Goal: Transaction & Acquisition: Book appointment/travel/reservation

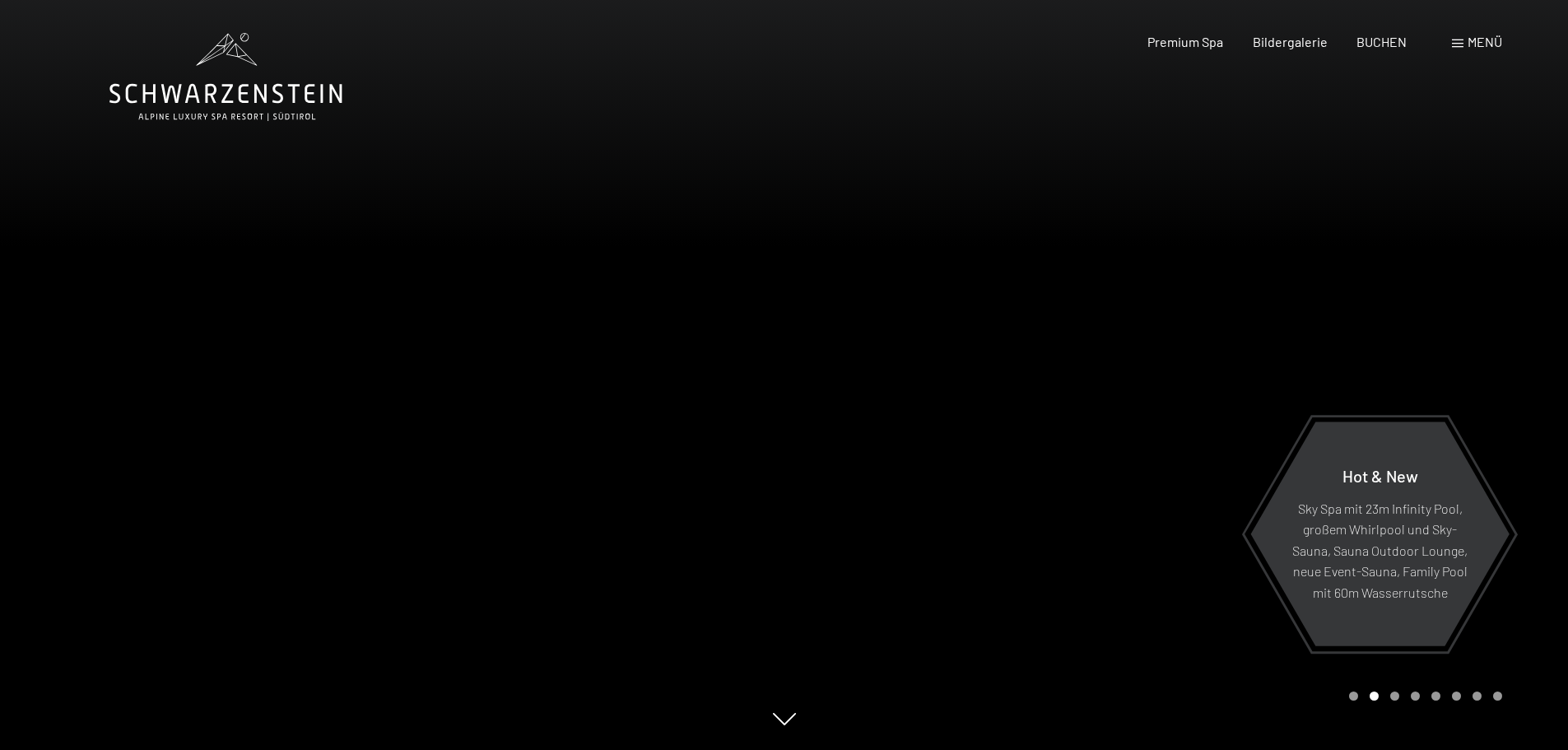
click at [1457, 43] on span at bounding box center [1458, 43] width 11 height 8
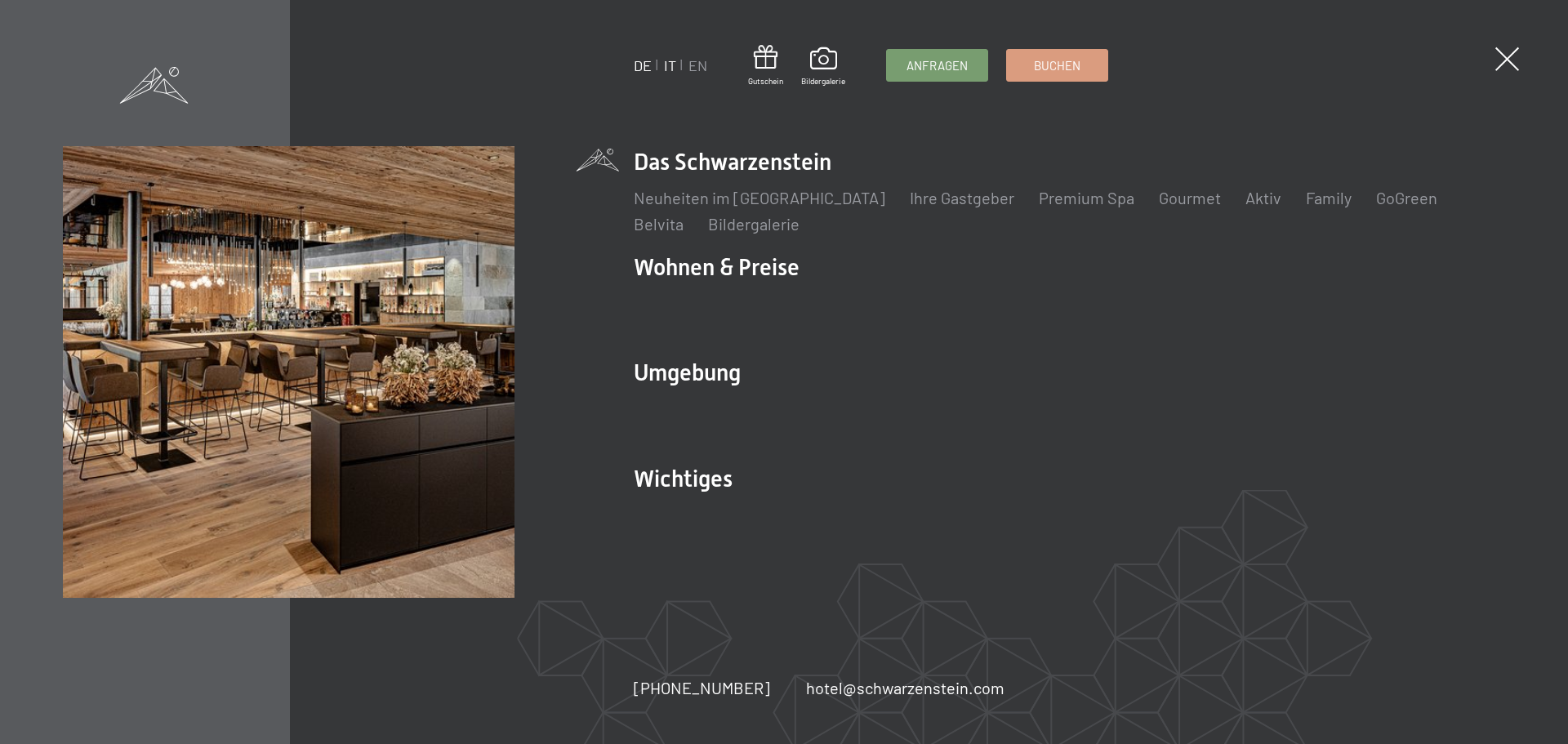
click at [664, 65] on link "IT" at bounding box center [669, 64] width 12 height 18
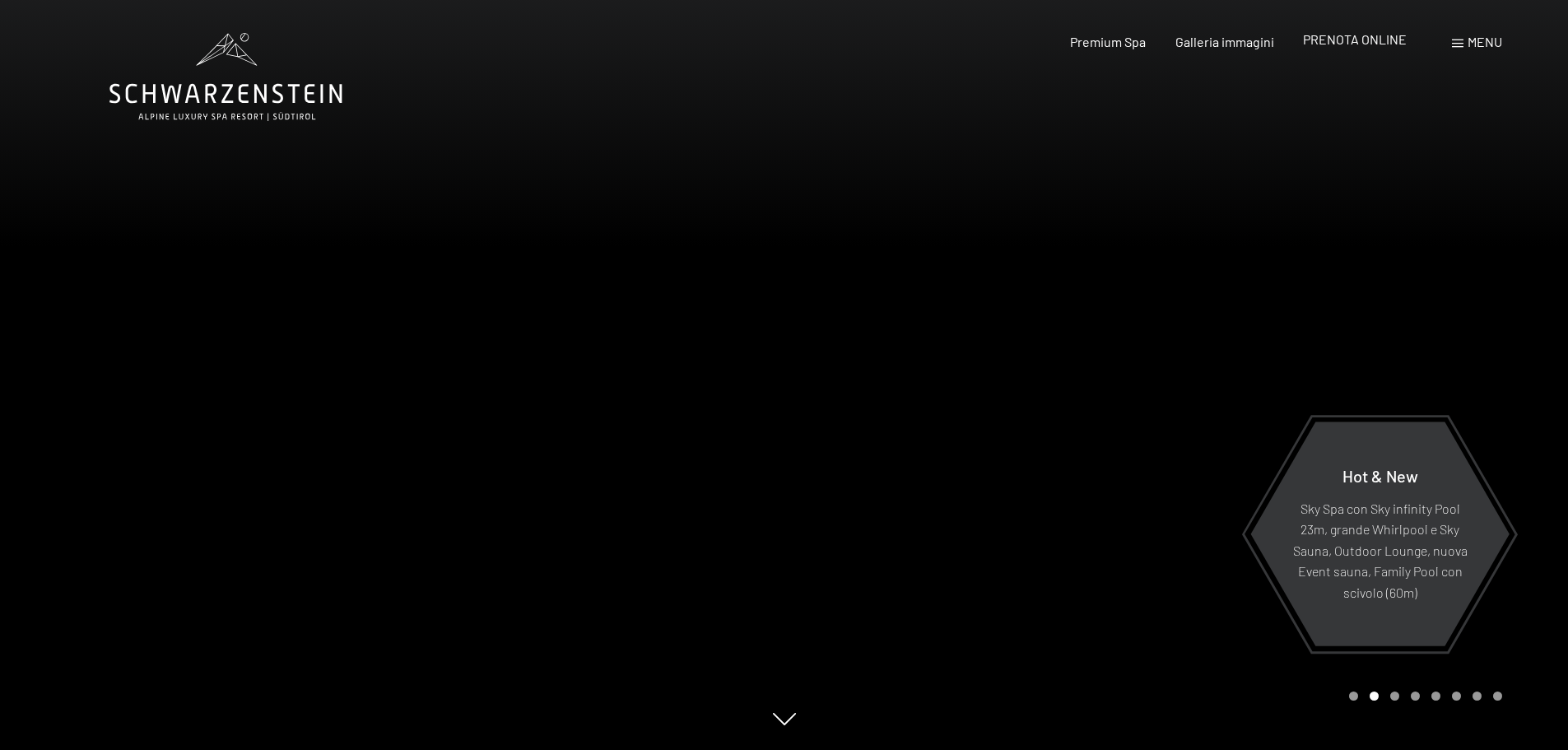
click at [1334, 41] on span "PRENOTA ONLINE" at bounding box center [1354, 39] width 104 height 16
click at [1202, 37] on span "Galleria immagini" at bounding box center [1224, 39] width 99 height 16
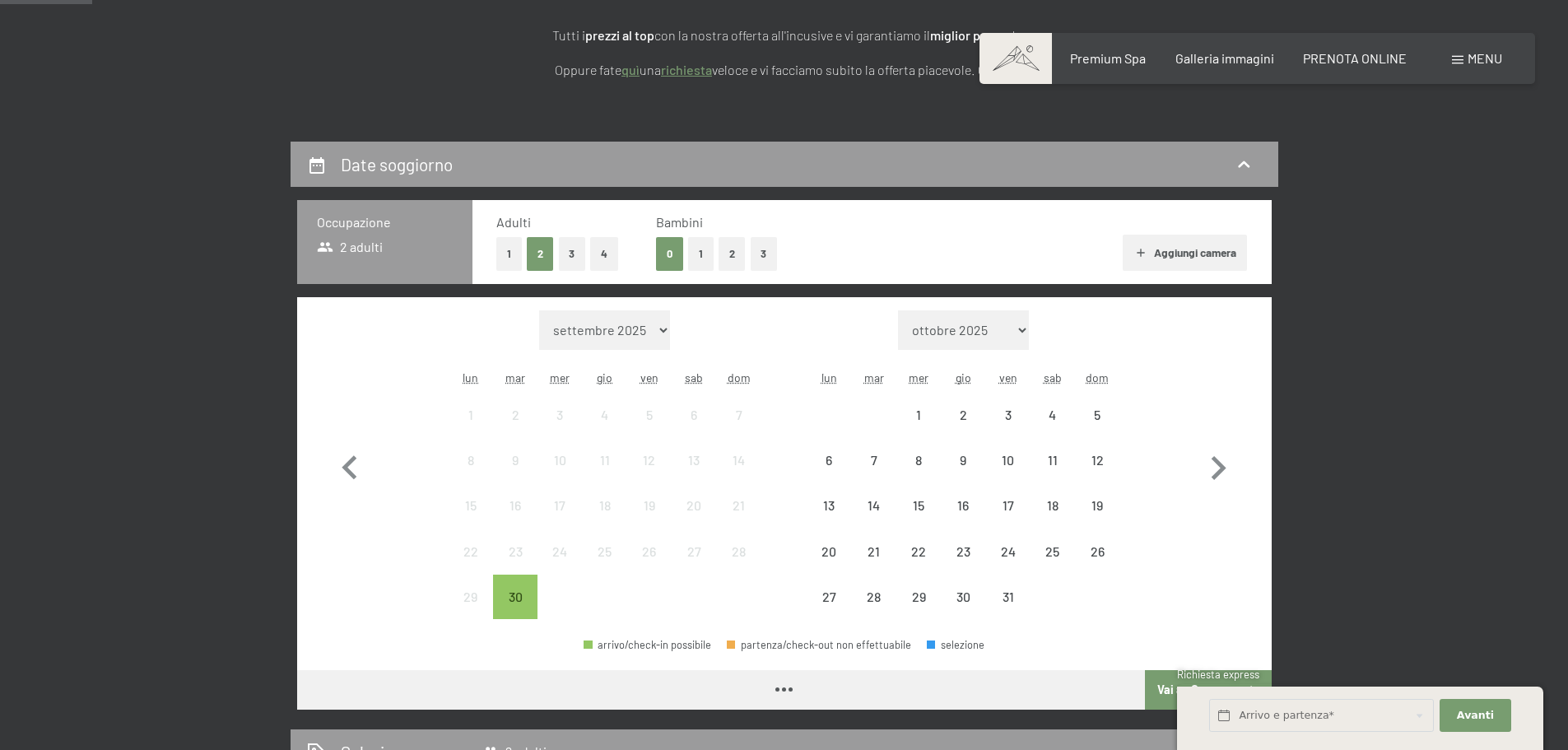
scroll to position [330, 0]
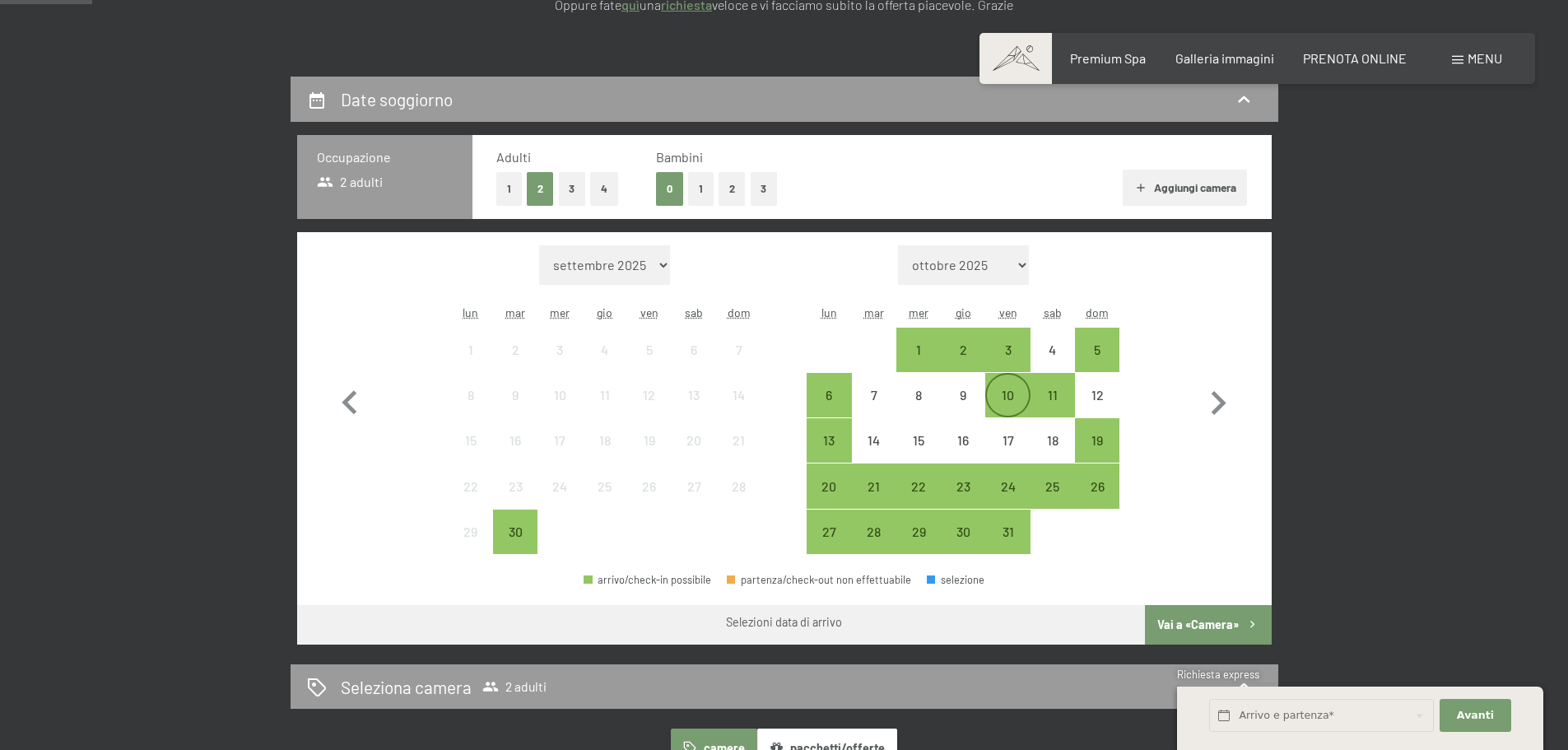
click at [1010, 395] on div "10" at bounding box center [1008, 409] width 41 height 41
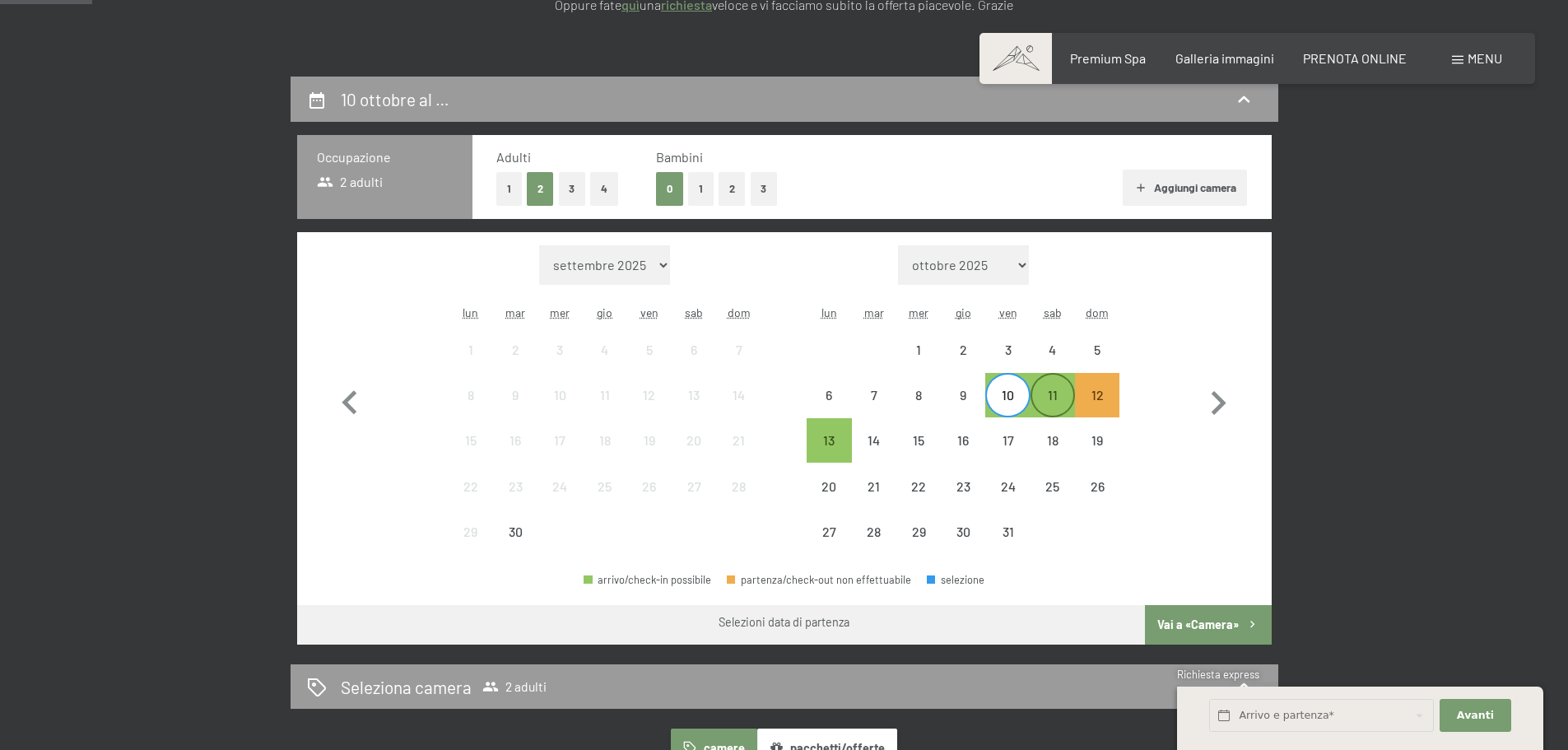
click at [1051, 396] on div "11" at bounding box center [1053, 409] width 41 height 41
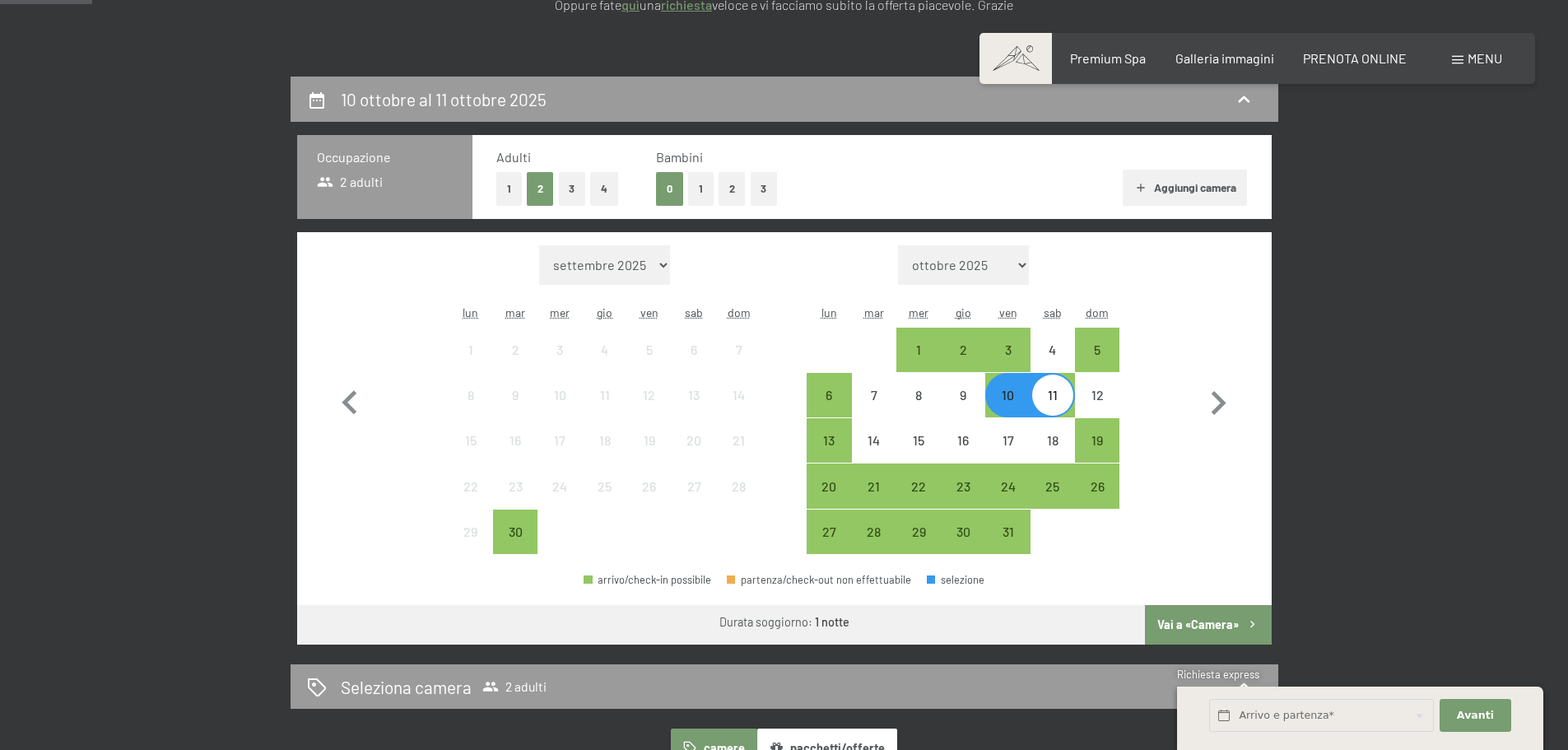
click at [1183, 624] on button "Vai a «Camera»" at bounding box center [1208, 625] width 126 height 40
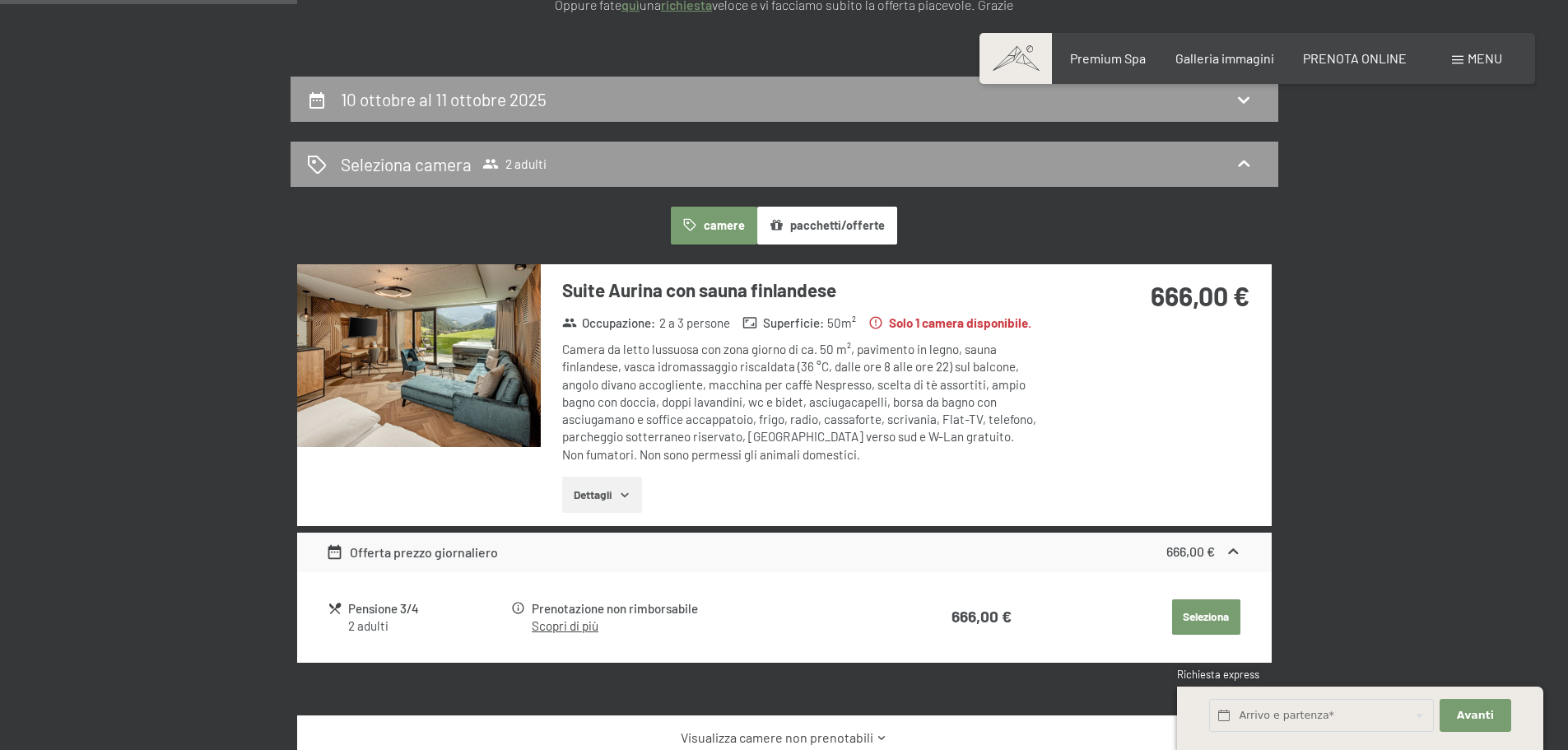
scroll to position [406, 0]
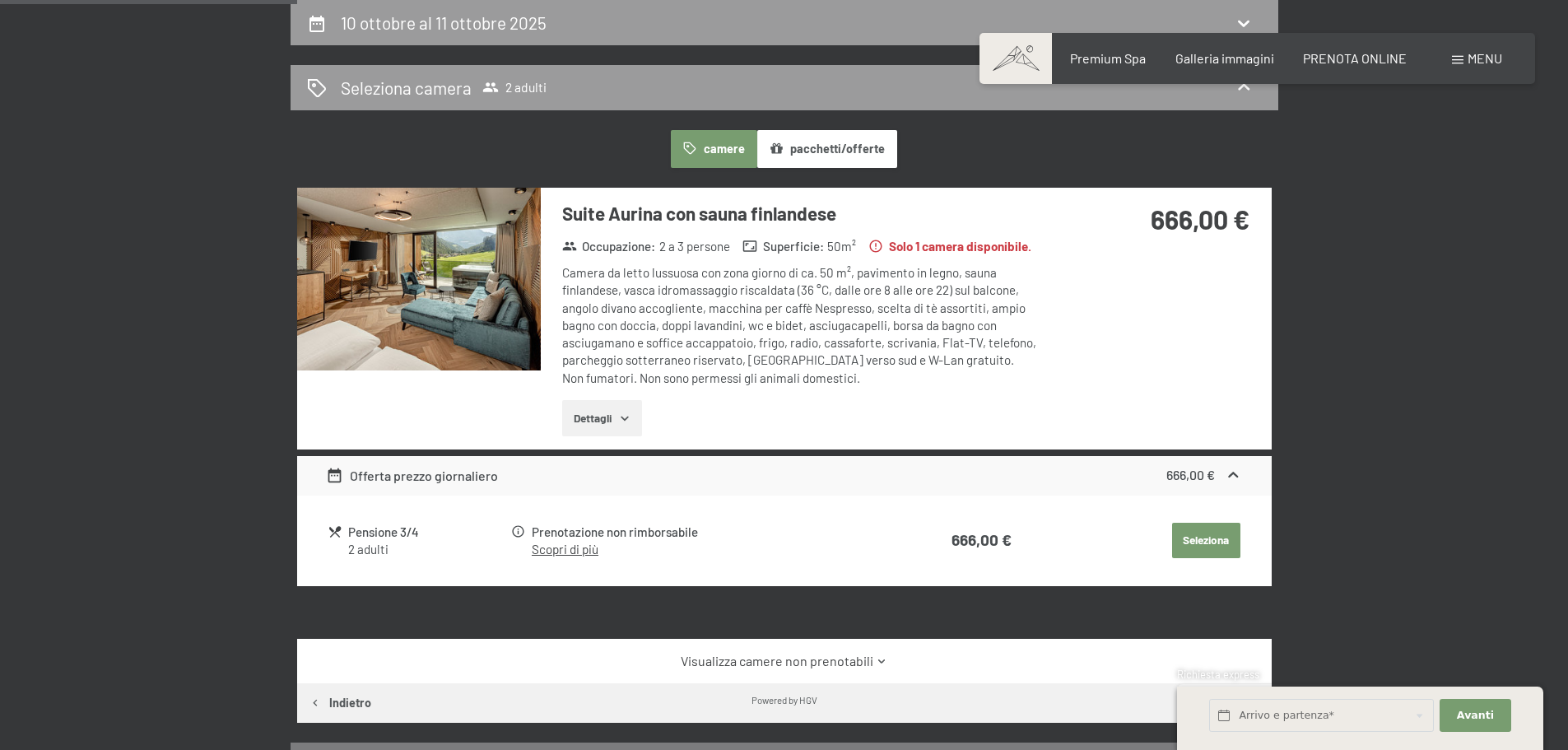
click at [596, 414] on button "Dettagli" at bounding box center [602, 418] width 80 height 36
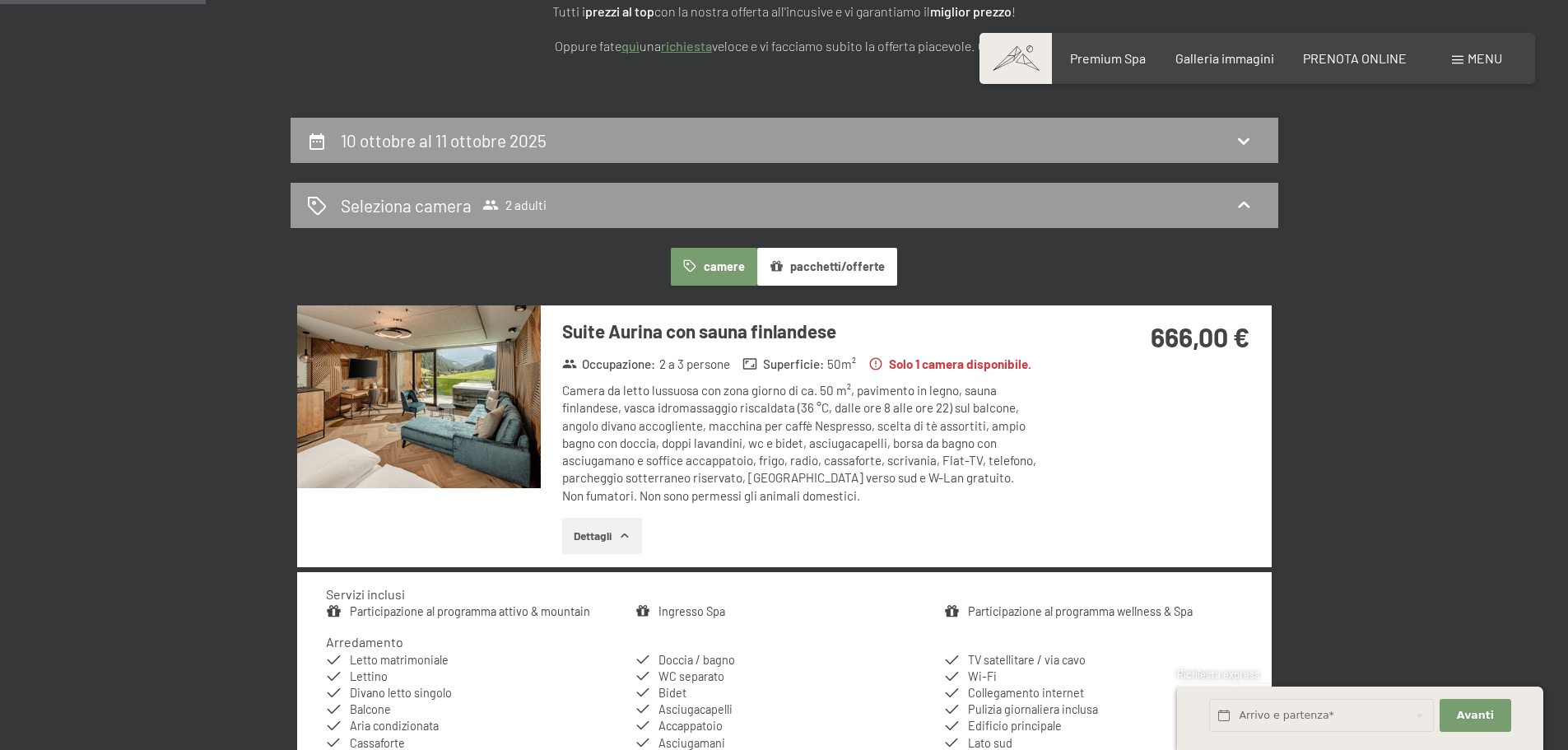
scroll to position [241, 0]
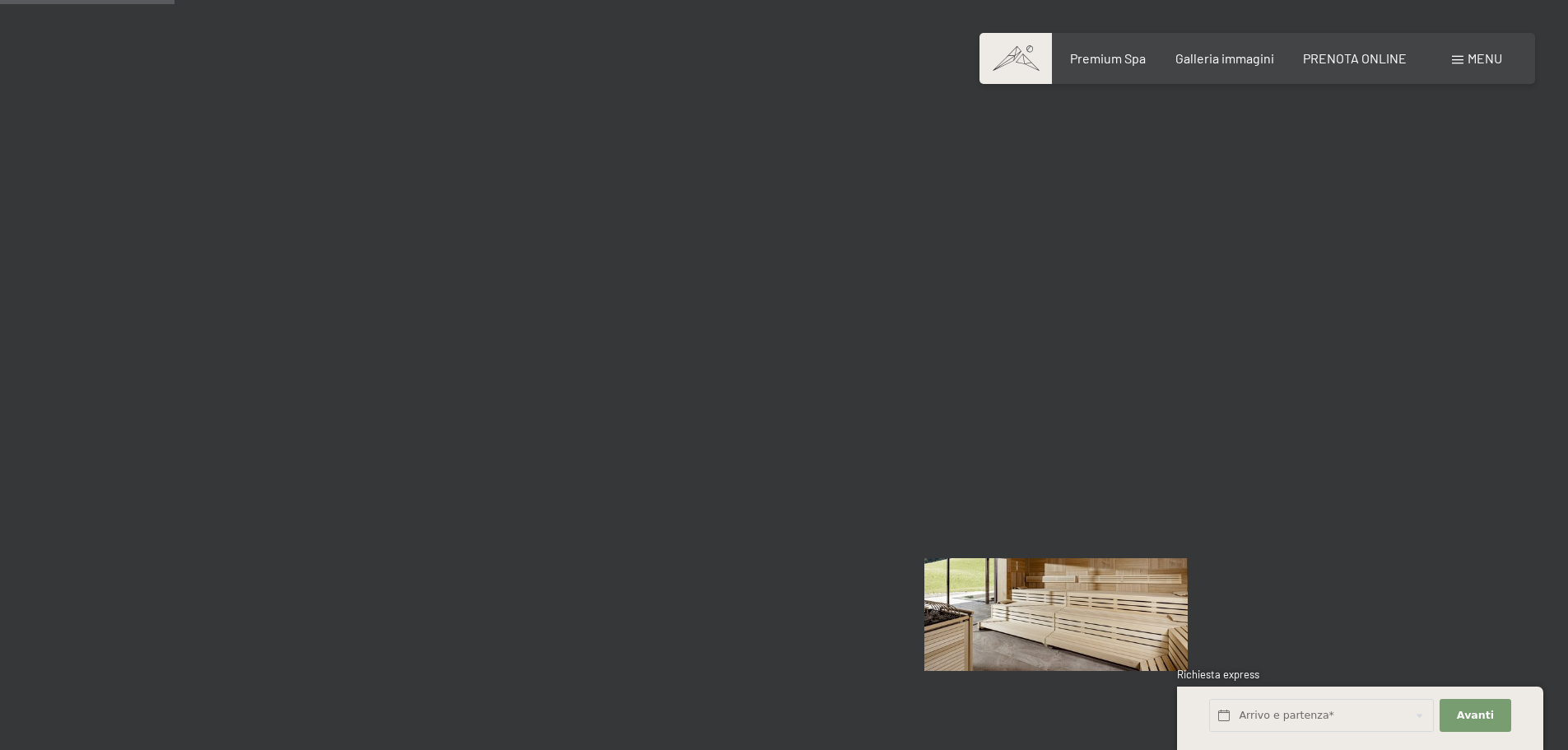
scroll to position [2388, 0]
